Goal: Task Accomplishment & Management: Manage account settings

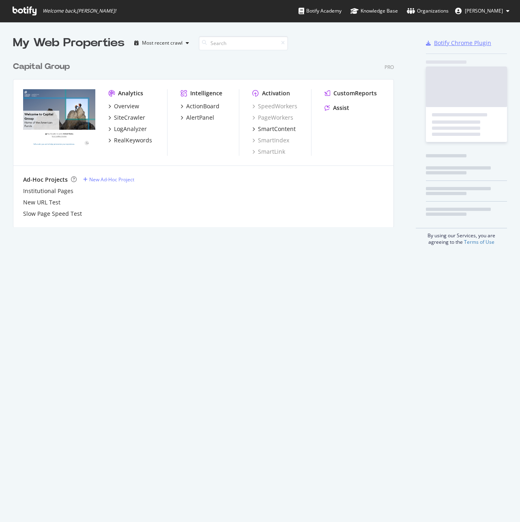
scroll to position [516, 508]
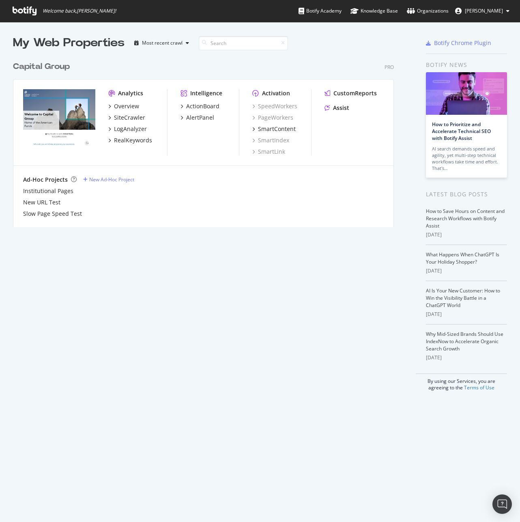
click at [418, 10] on ul "Botify Academy Knowledge Base Organizations" at bounding box center [373, 11] width 150 height 22
click at [415, 11] on icon at bounding box center [411, 11] width 8 height 6
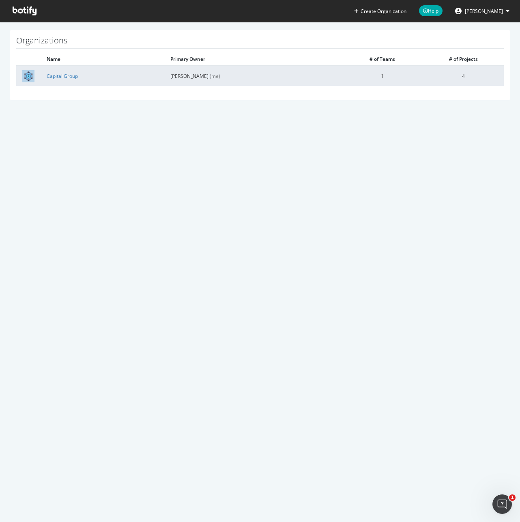
click at [64, 70] on td "Capital Group" at bounding box center [103, 76] width 124 height 20
click at [65, 73] on link "Capital Group" at bounding box center [62, 76] width 31 height 7
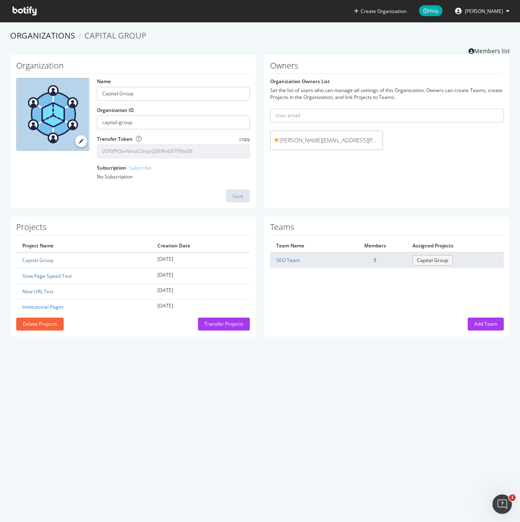
click at [417, 261] on link "Capital Group" at bounding box center [432, 260] width 40 height 10
click at [366, 258] on td "5" at bounding box center [375, 259] width 62 height 15
click at [292, 257] on link "SEO Team" at bounding box center [288, 260] width 24 height 7
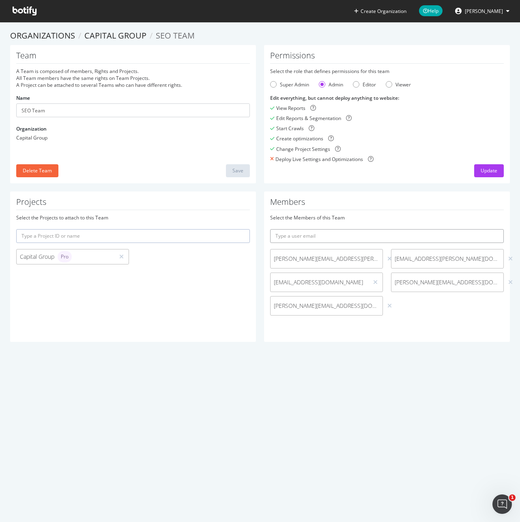
click at [298, 238] on input "text" at bounding box center [387, 236] width 234 height 14
paste input "[PERSON_NAME][EMAIL_ADDRESS][PERSON_NAME][DOMAIN_NAME]"
type input "[PERSON_NAME][EMAIL_ADDRESS][PERSON_NAME][DOMAIN_NAME]"
click at [406, 214] on div "Select the Members of this Team" at bounding box center [387, 217] width 234 height 7
click at [108, 234] on input "text" at bounding box center [133, 236] width 234 height 14
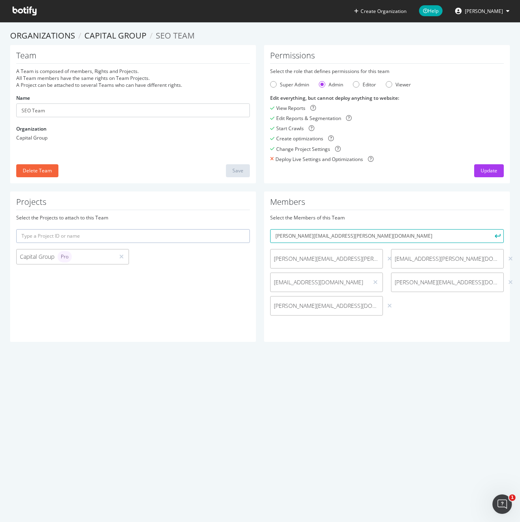
click at [139, 146] on div "Team A Team is composed of members, Rights and Projects. All Team members have …" at bounding box center [133, 114] width 246 height 138
click at [495, 236] on icon "submit" at bounding box center [498, 236] width 6 height 4
